Goal: Task Accomplishment & Management: Manage account settings

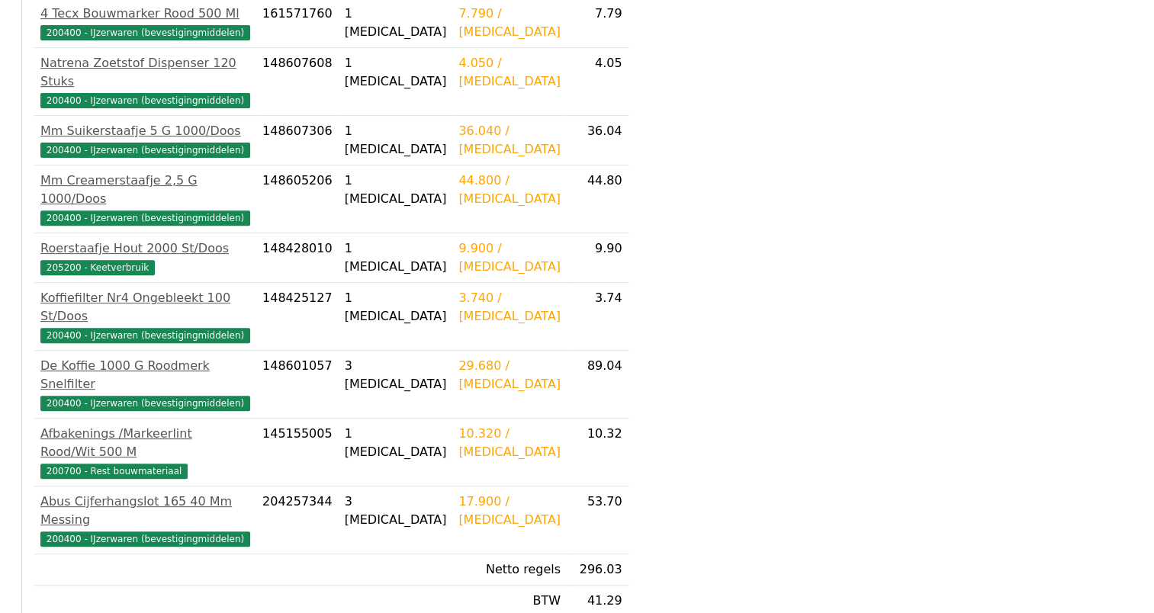
scroll to position [577, 0]
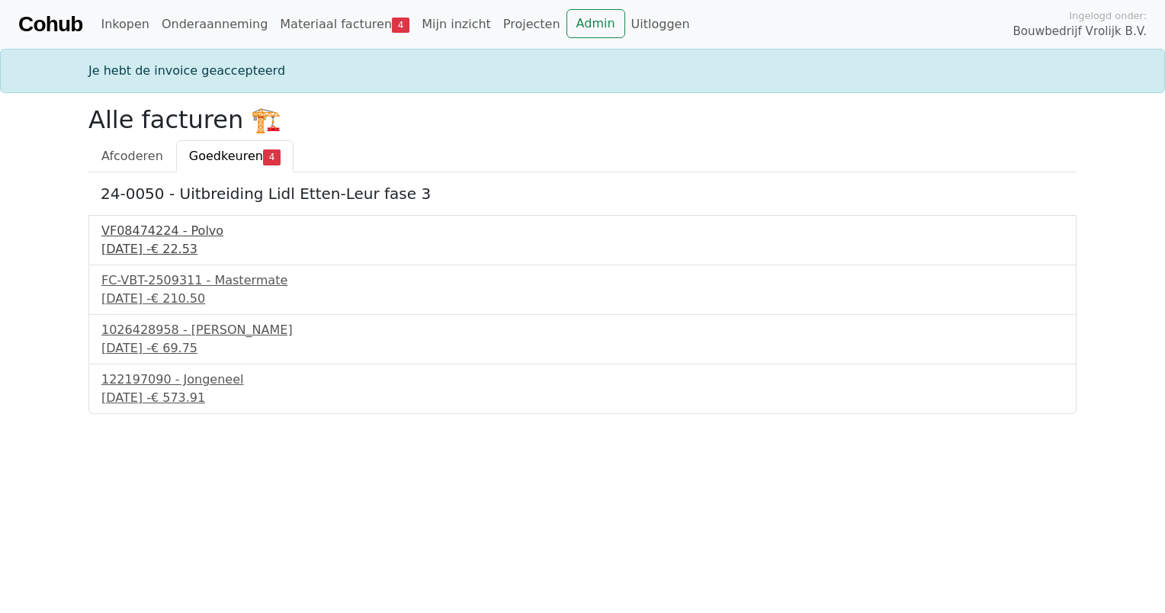
click at [159, 230] on div "VF08474224 - Polvo" at bounding box center [582, 231] width 963 height 18
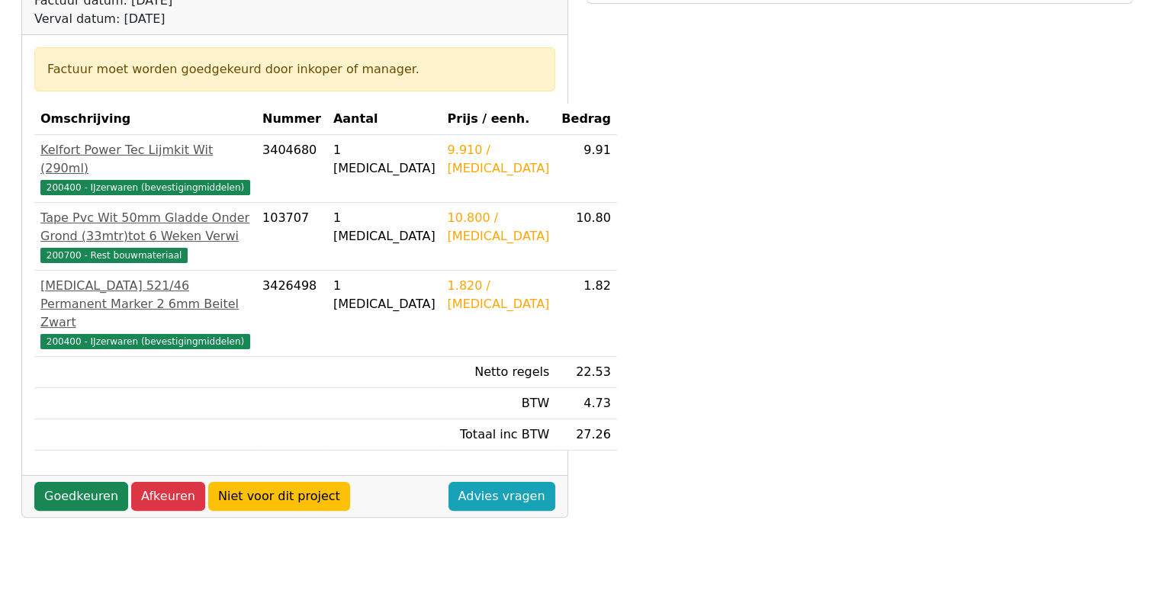
scroll to position [153, 0]
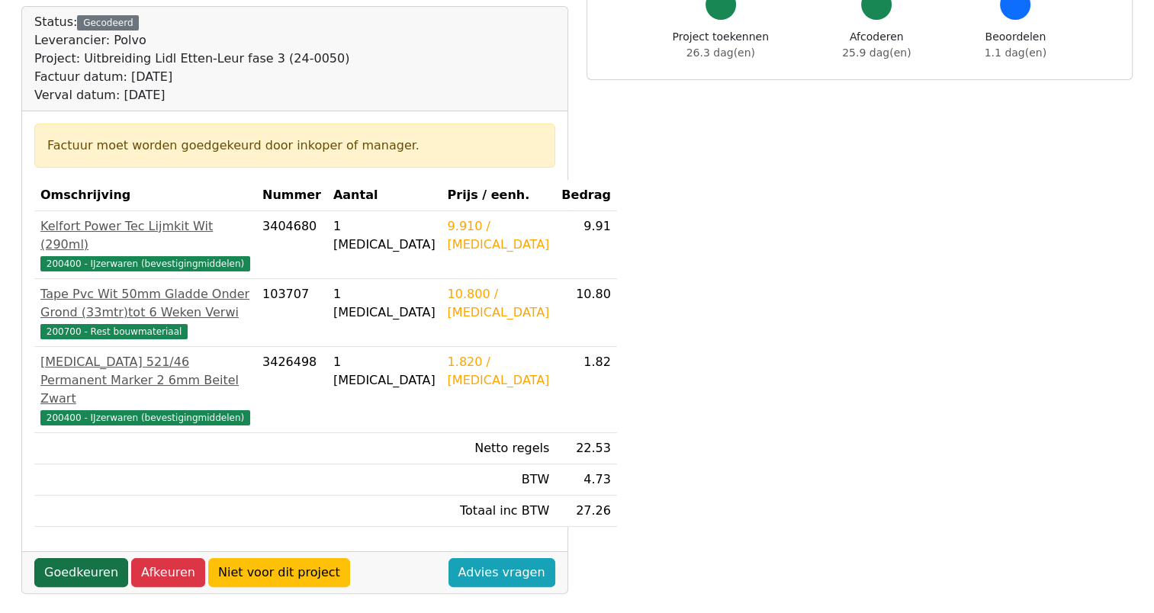
click at [94, 571] on link "Goedkeuren" at bounding box center [81, 572] width 94 height 29
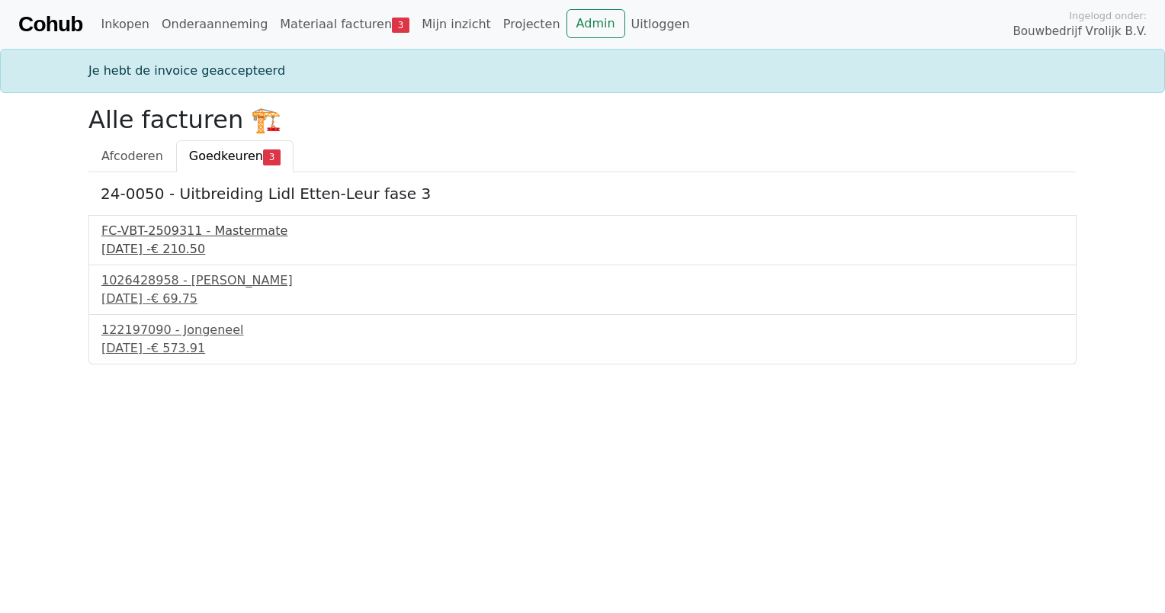
click at [204, 225] on div "FC-VBT-2509311 - Mastermate" at bounding box center [582, 231] width 963 height 18
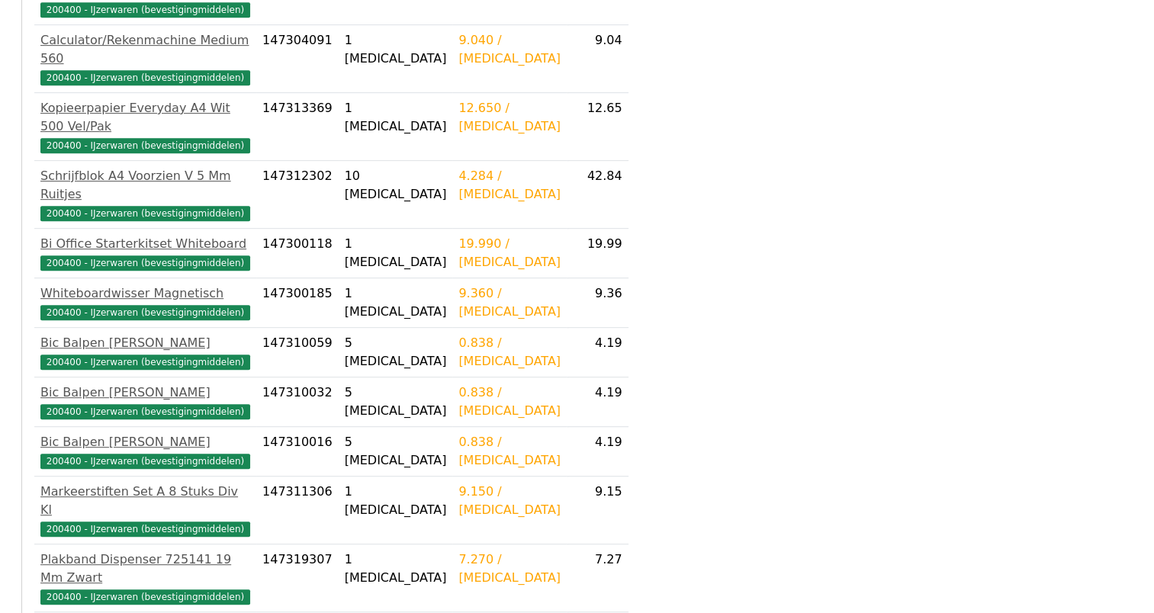
scroll to position [763, 0]
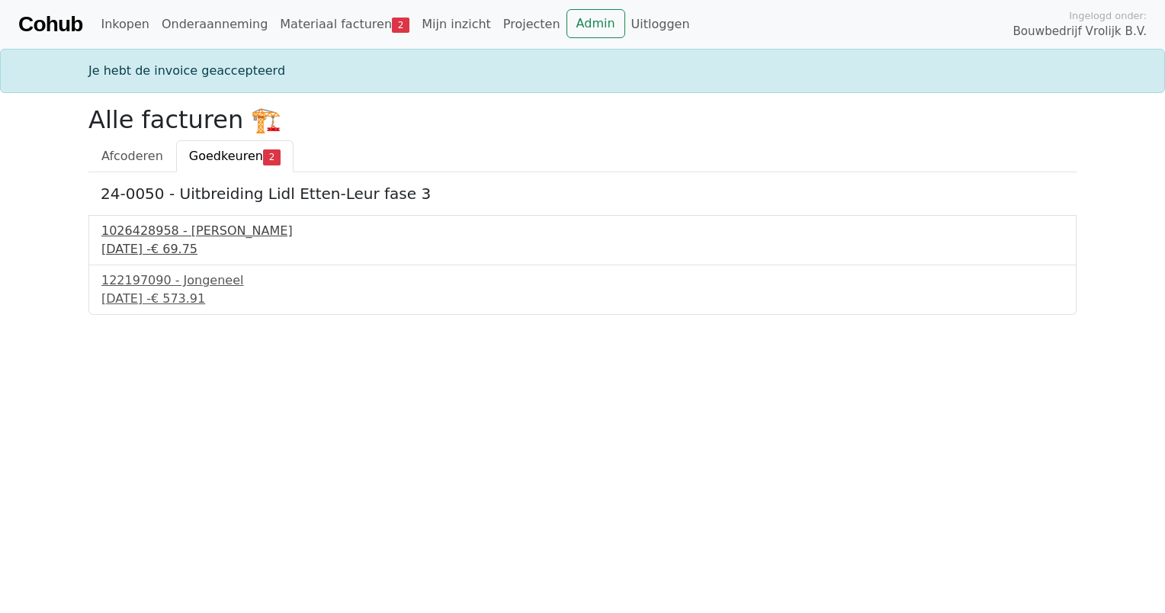
click at [191, 235] on div "1026428958 - [PERSON_NAME]" at bounding box center [582, 231] width 963 height 18
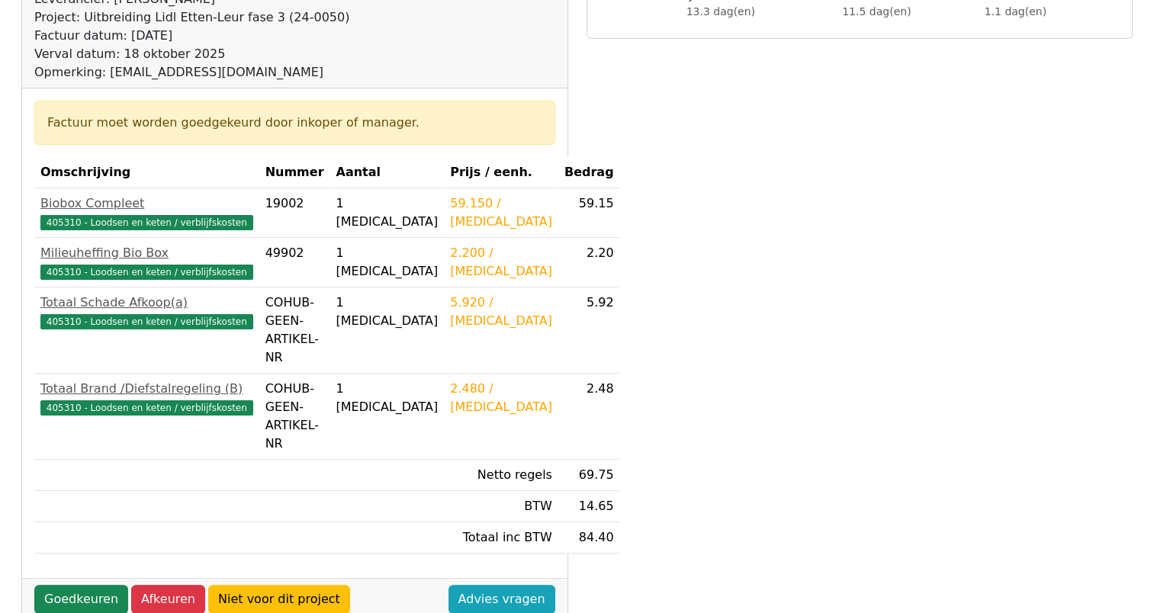
scroll to position [229, 0]
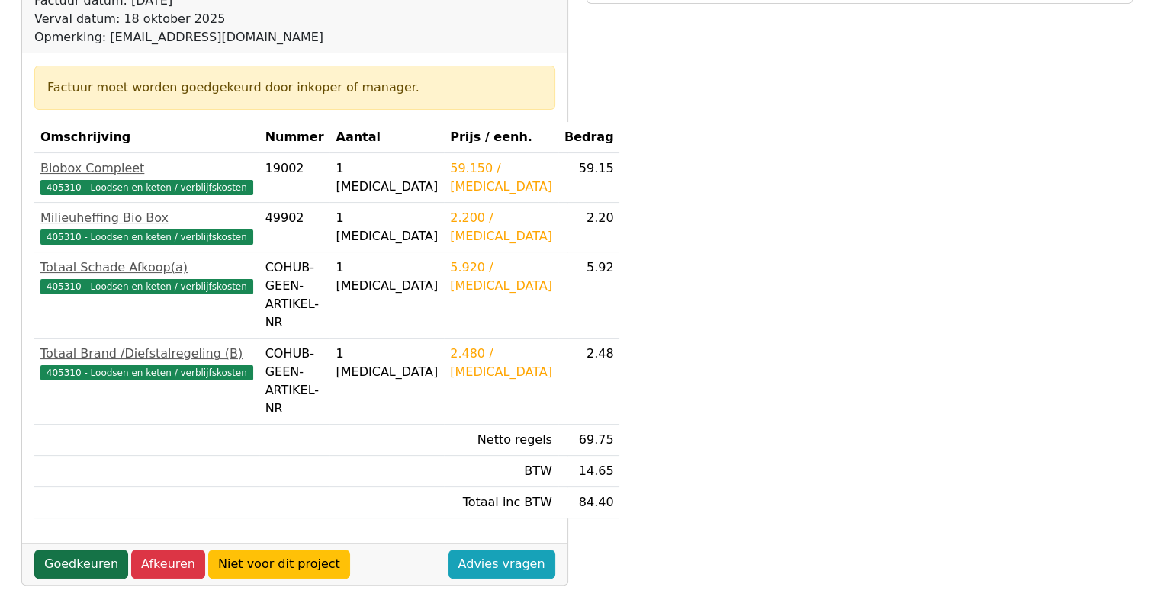
click at [91, 550] on link "Goedkeuren" at bounding box center [81, 564] width 94 height 29
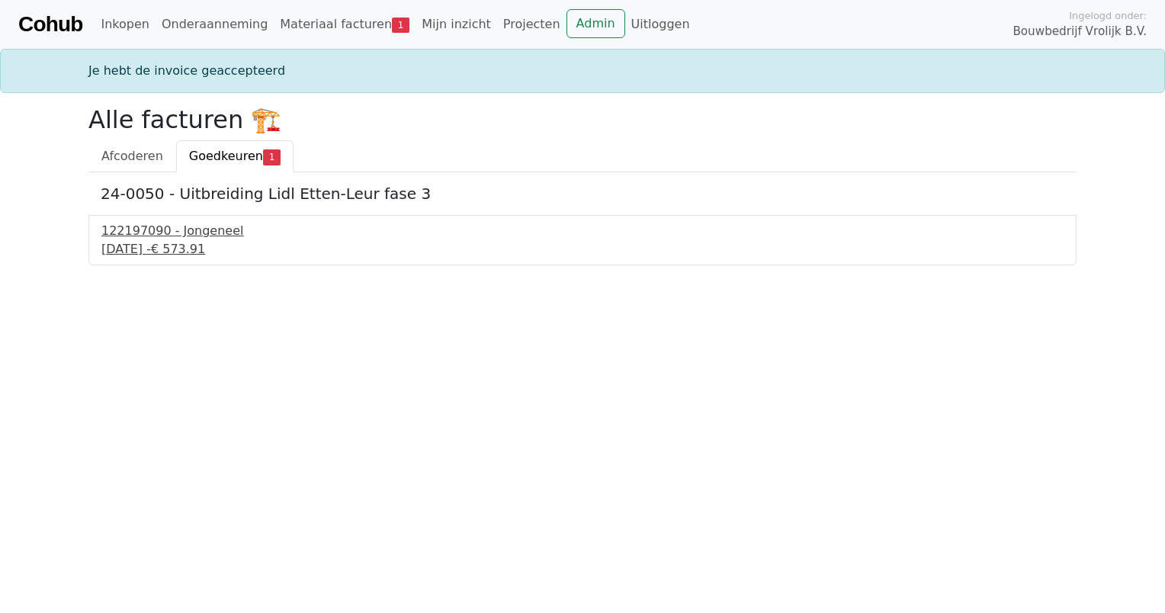
click at [191, 230] on div "122197090 - Jongeneel" at bounding box center [582, 231] width 963 height 18
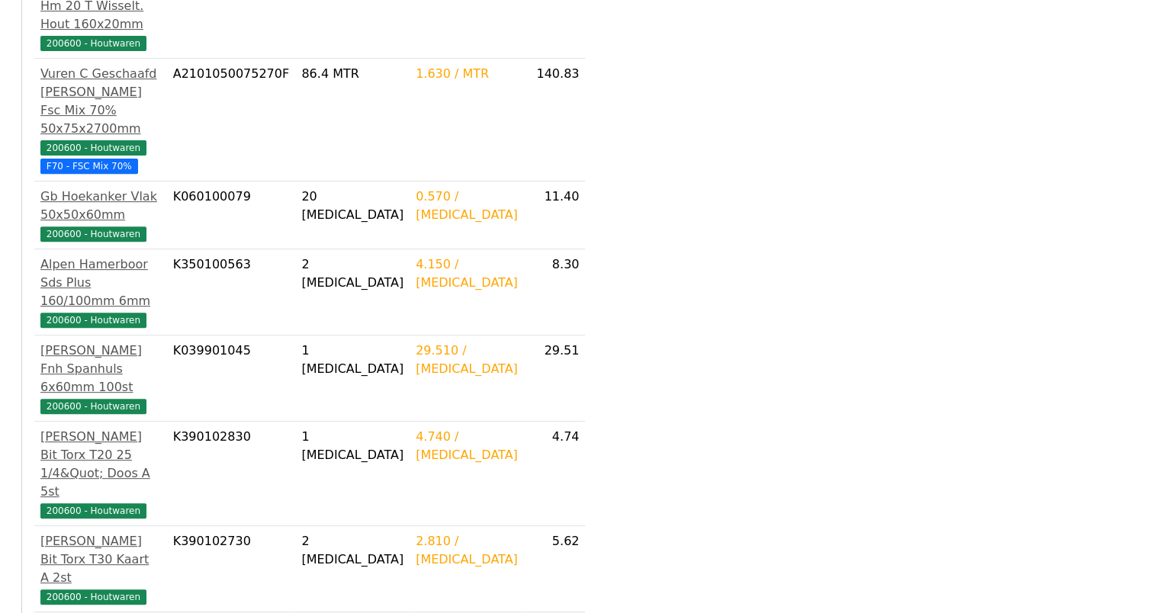
scroll to position [610, 0]
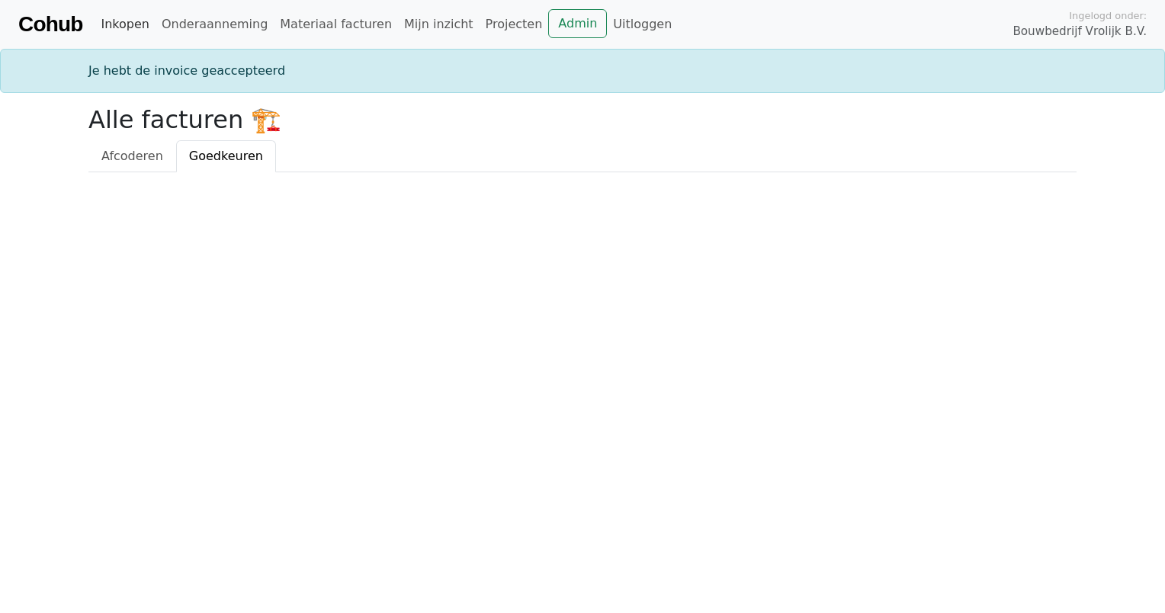
click at [149, 30] on link "Inkopen" at bounding box center [125, 24] width 60 height 31
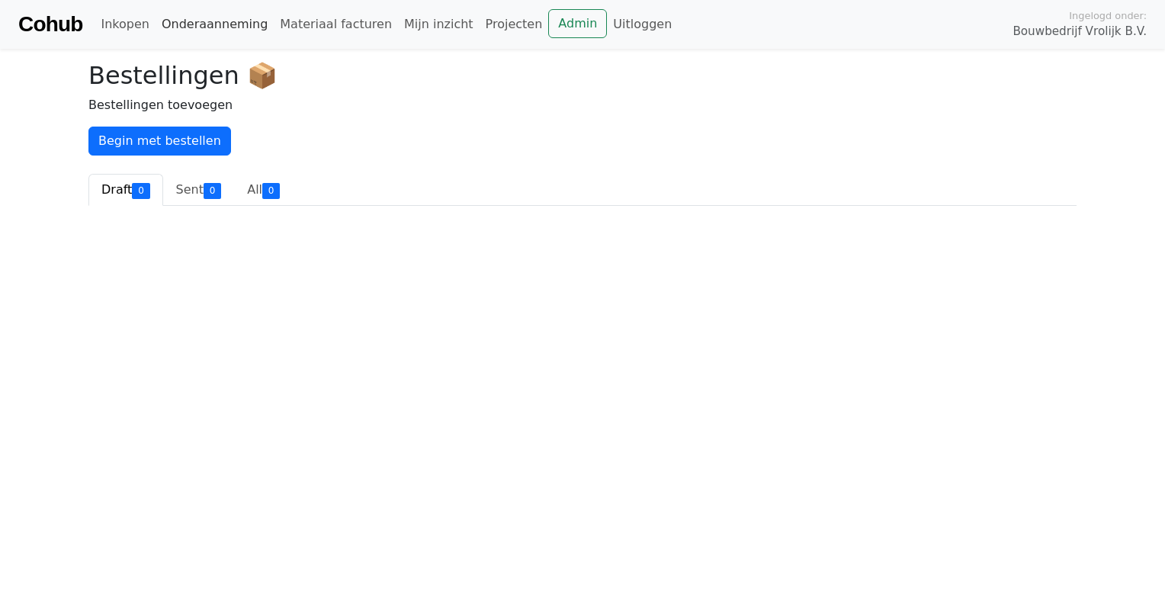
click at [185, 30] on link "Onderaanneming" at bounding box center [215, 24] width 118 height 31
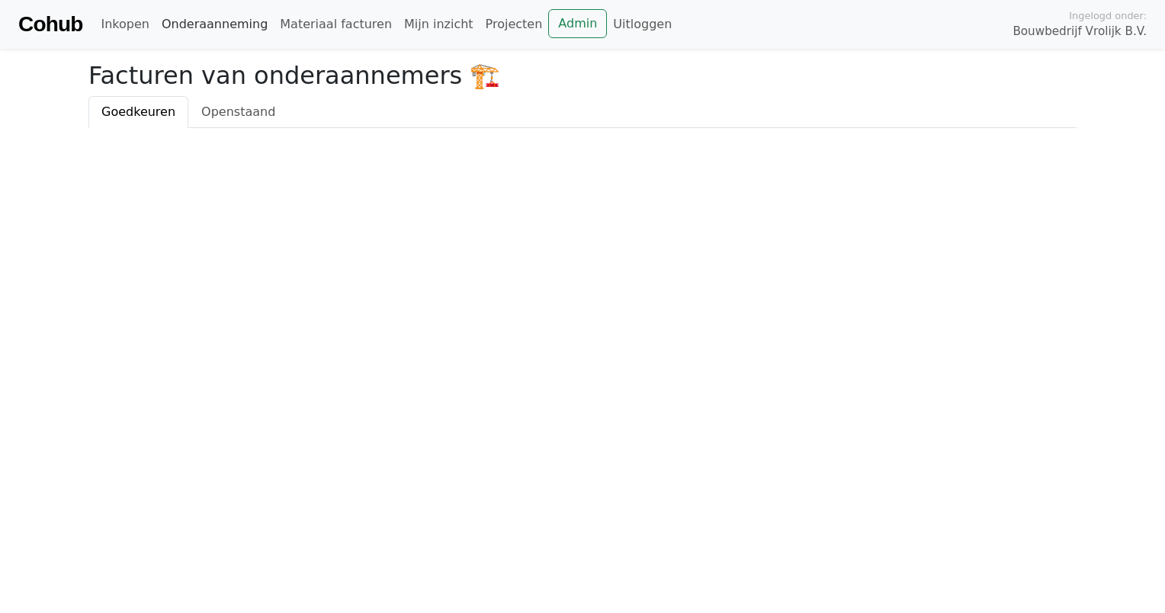
click at [210, 27] on link "Onderaanneming" at bounding box center [215, 24] width 118 height 31
click at [299, 27] on link "Materiaal facturen" at bounding box center [336, 24] width 124 height 31
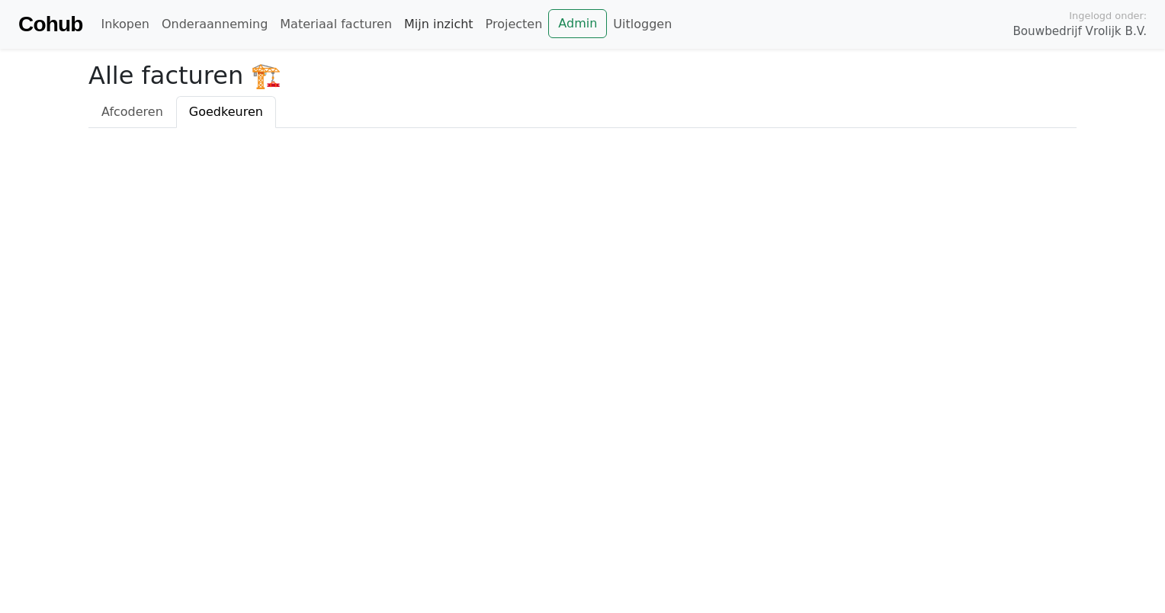
click at [423, 26] on link "Mijn inzicht" at bounding box center [439, 24] width 82 height 31
